Goal: Task Accomplishment & Management: Complete application form

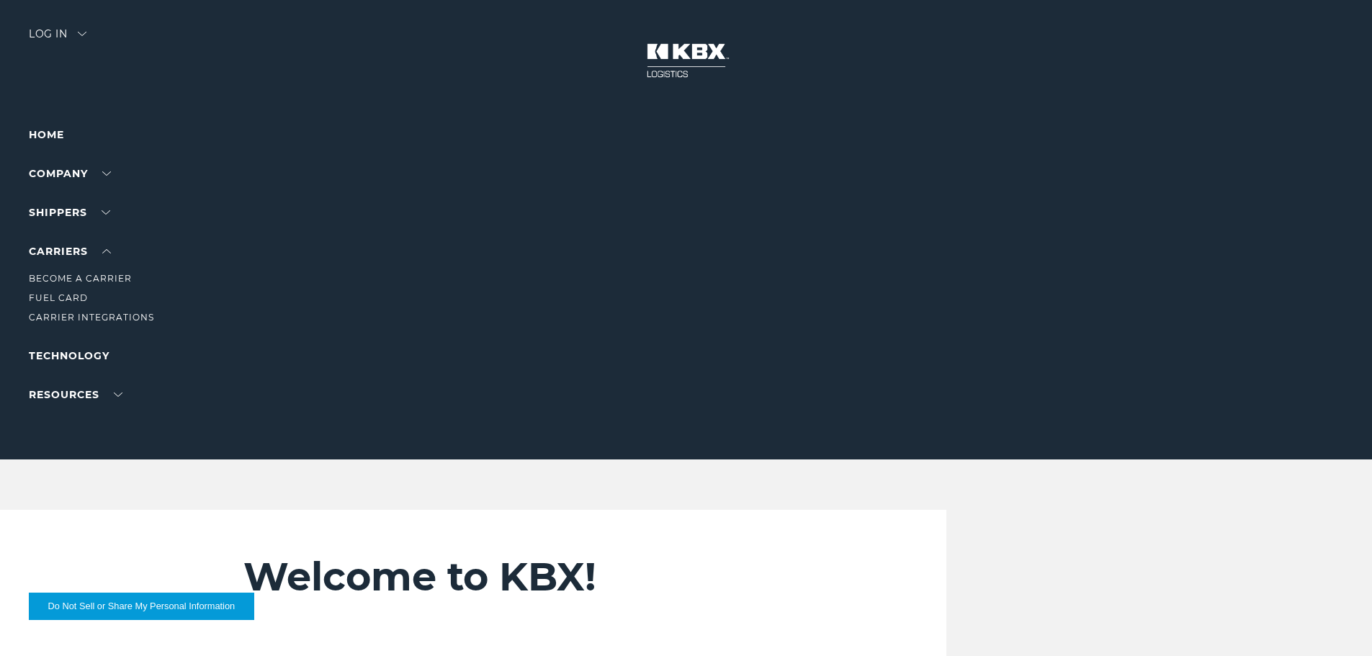
click at [79, 271] on li "Become a Carrier" at bounding box center [91, 279] width 125 height 16
click at [79, 274] on link "Become a Carrier" at bounding box center [80, 278] width 103 height 11
